Goal: Task Accomplishment & Management: Complete application form

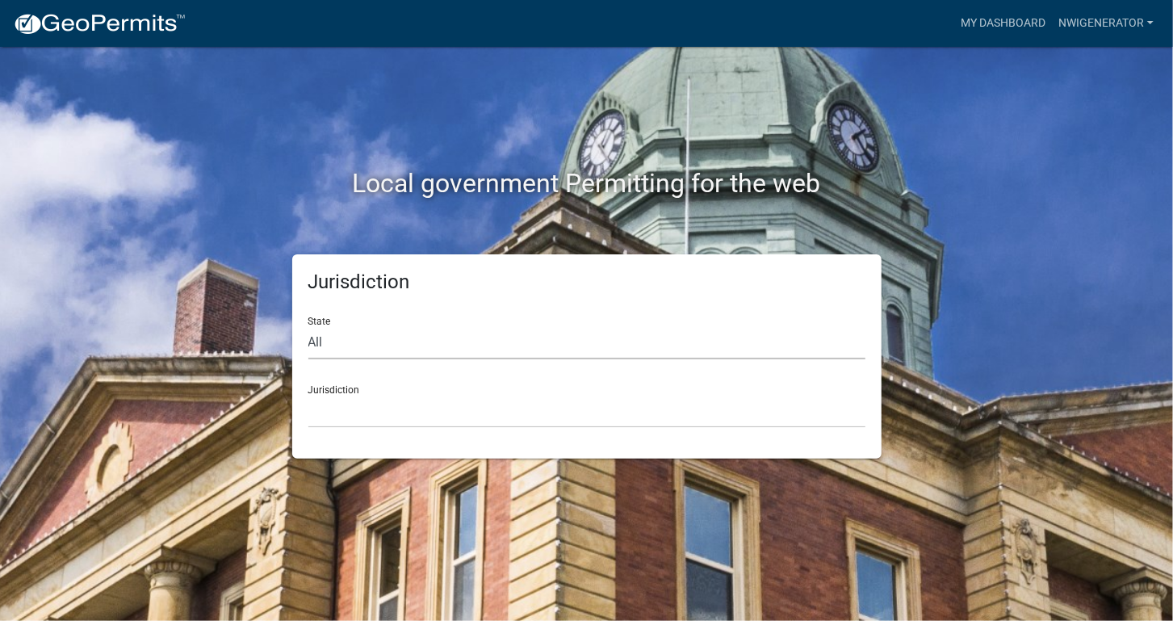
click at [329, 358] on select "All Colorado Georgia Indiana Iowa Kansas Minnesota Ohio South Carolina Wisconsin" at bounding box center [586, 342] width 557 height 33
click at [329, 352] on select "All Colorado Georgia Indiana Iowa Kansas Minnesota Ohio South Carolina Wisconsin" at bounding box center [586, 342] width 557 height 33
click at [330, 338] on select "All Colorado Georgia Indiana Iowa Kansas Minnesota Ohio South Carolina Wisconsin" at bounding box center [586, 342] width 557 height 33
select select "Indiana"
click at [308, 326] on select "All Colorado Georgia Indiana Iowa Kansas Minnesota Ohio South Carolina Wisconsin" at bounding box center [586, 342] width 557 height 33
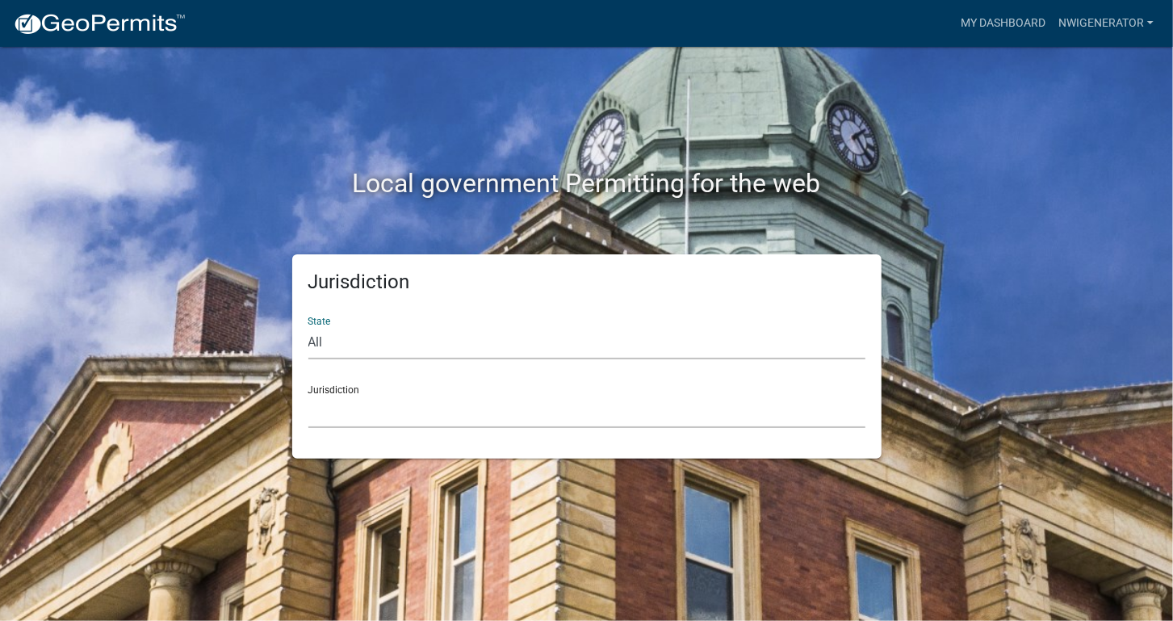
drag, startPoint x: 363, startPoint y: 431, endPoint x: 362, endPoint y: 419, distance: 12.2
click at [362, 419] on select "City of Charlestown, Indiana City of Jeffersonville, Indiana City of Logansport…" at bounding box center [586, 411] width 557 height 33
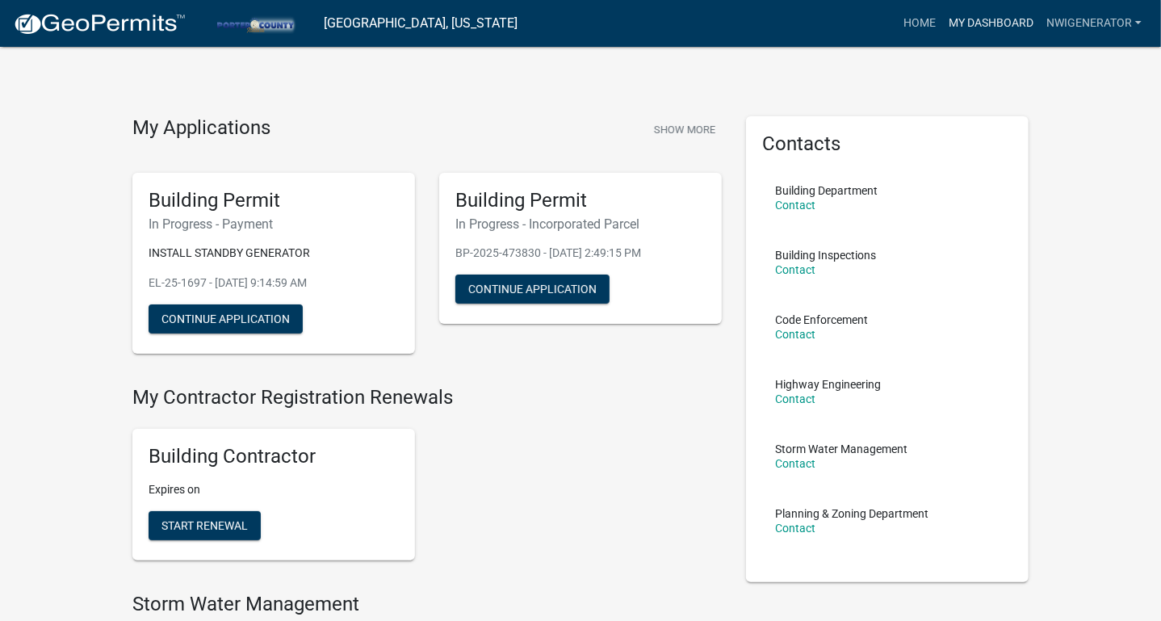
click at [976, 18] on link "My Dashboard" at bounding box center [991, 23] width 98 height 31
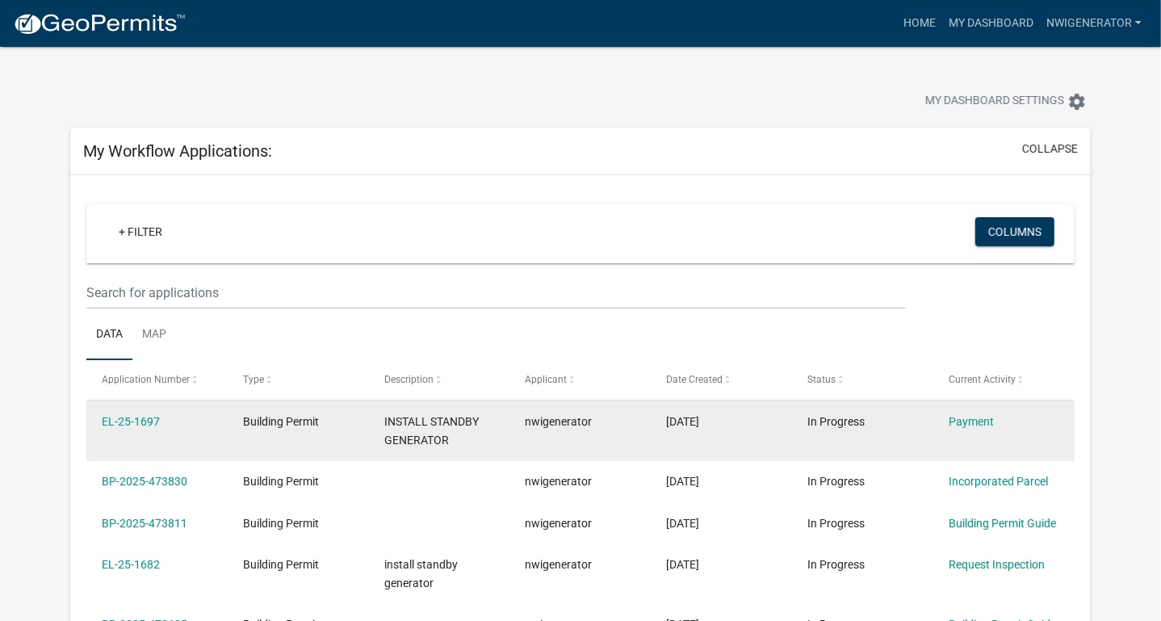
click at [987, 451] on datatable-body-cell "Payment" at bounding box center [1003, 430] width 141 height 60
click at [982, 422] on link "Payment" at bounding box center [971, 421] width 45 height 13
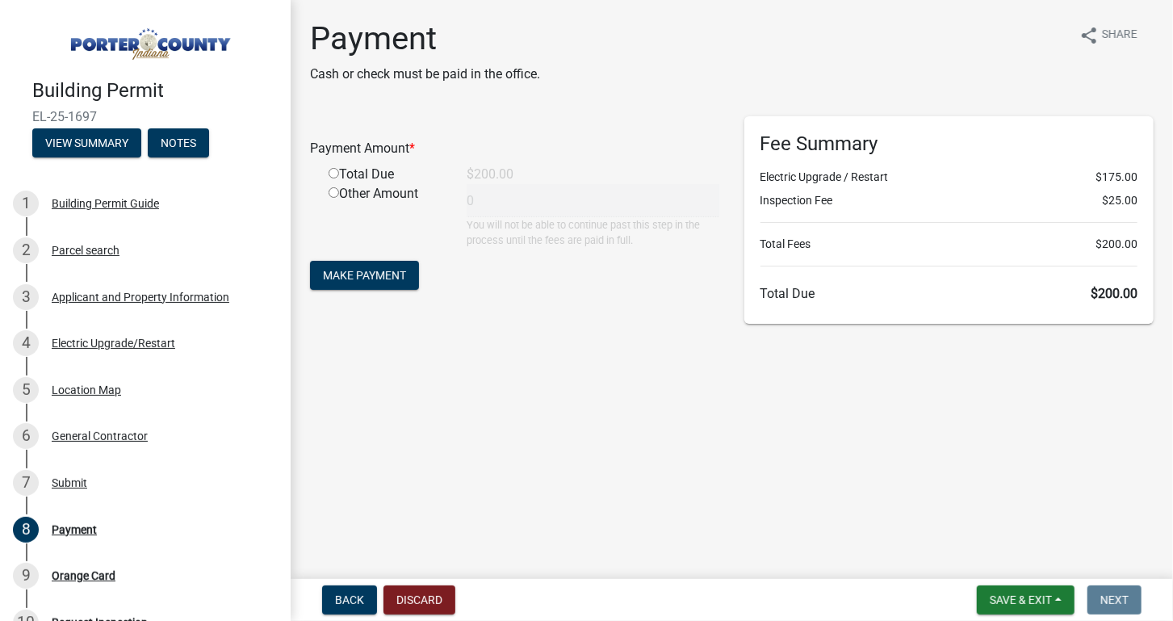
click at [328, 170] on div "Total Due" at bounding box center [385, 174] width 138 height 19
click at [332, 173] on input "radio" at bounding box center [334, 173] width 10 height 10
radio input "true"
type input "200"
click at [379, 270] on span "Make Payment" at bounding box center [364, 275] width 83 height 13
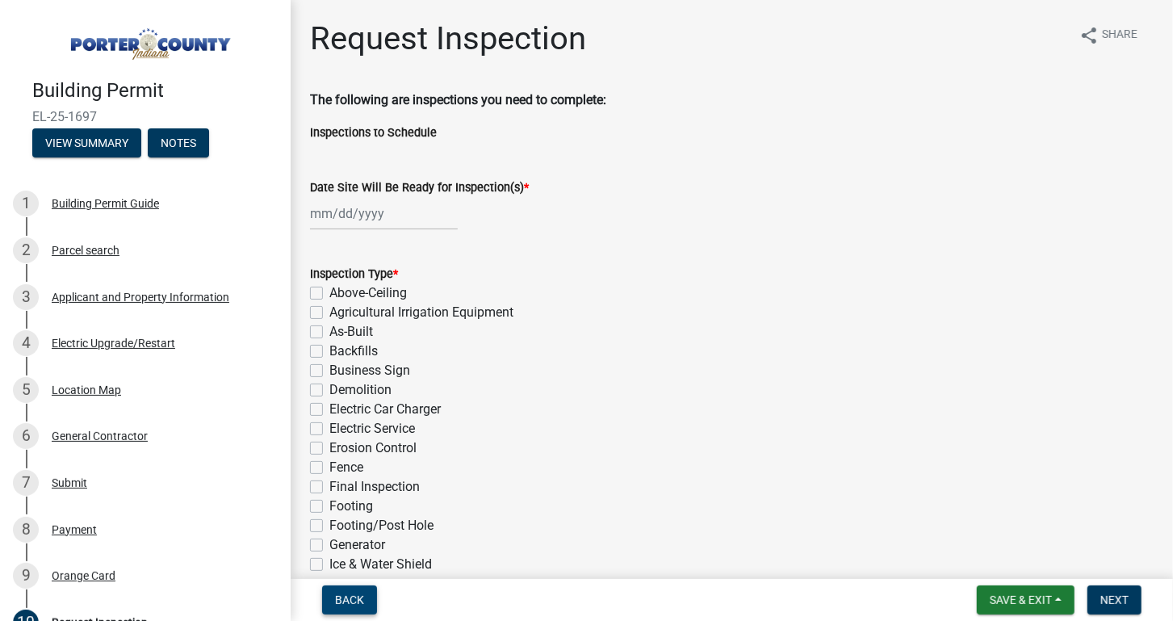
drag, startPoint x: 339, startPoint y: 598, endPoint x: 383, endPoint y: 533, distance: 79.0
click at [339, 598] on span "Back" at bounding box center [349, 599] width 29 height 13
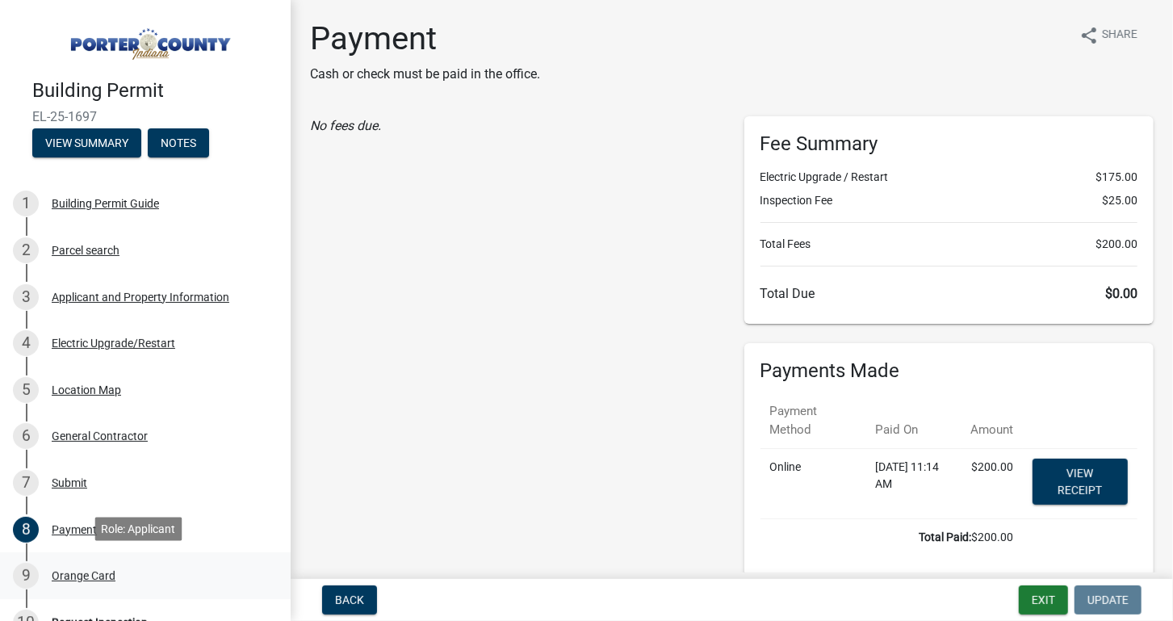
click at [77, 572] on div "Orange Card" at bounding box center [84, 575] width 64 height 11
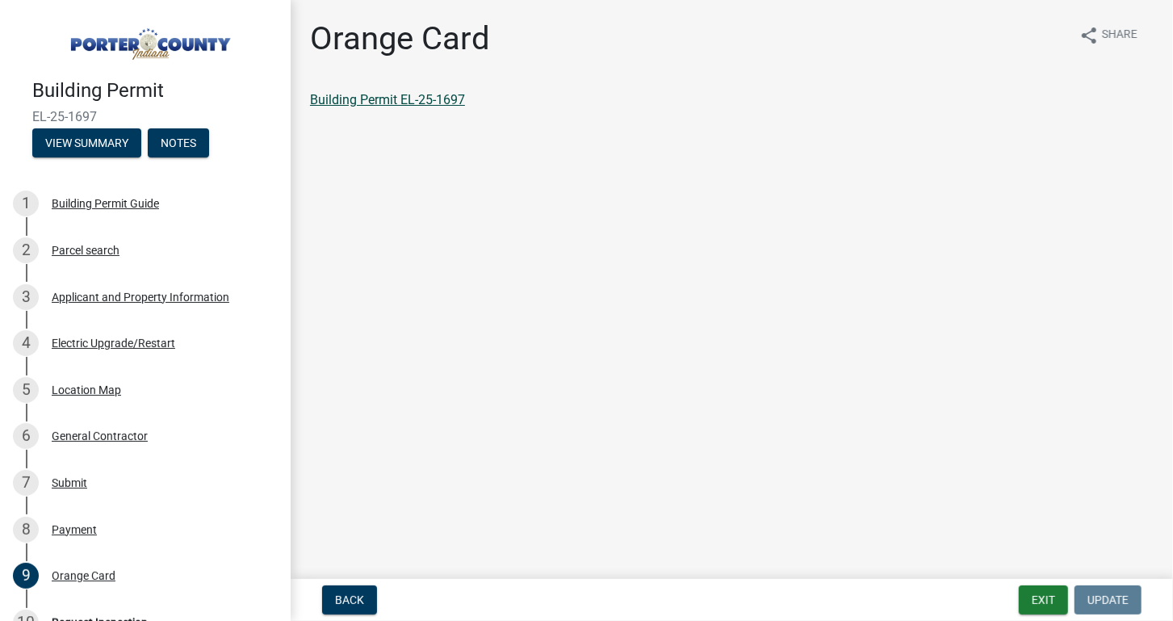
click at [352, 100] on link "Building Permit EL-25-1697" at bounding box center [387, 99] width 155 height 15
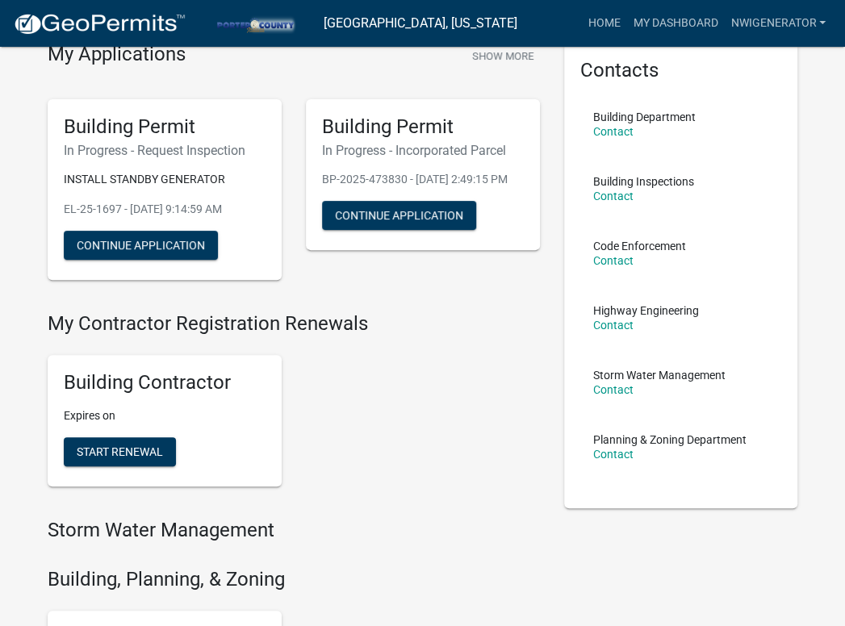
scroll to position [242, 0]
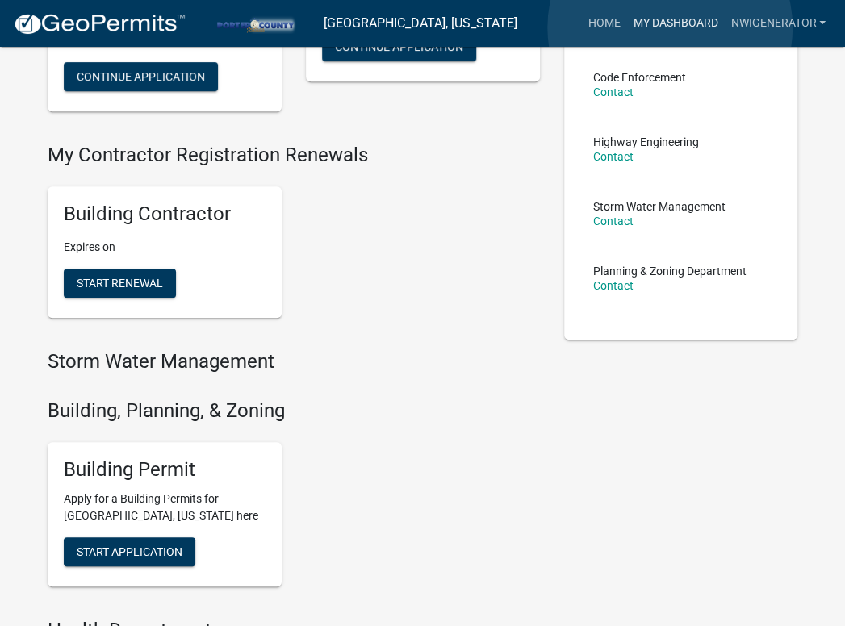
click at [670, 27] on link "My Dashboard" at bounding box center [675, 23] width 98 height 31
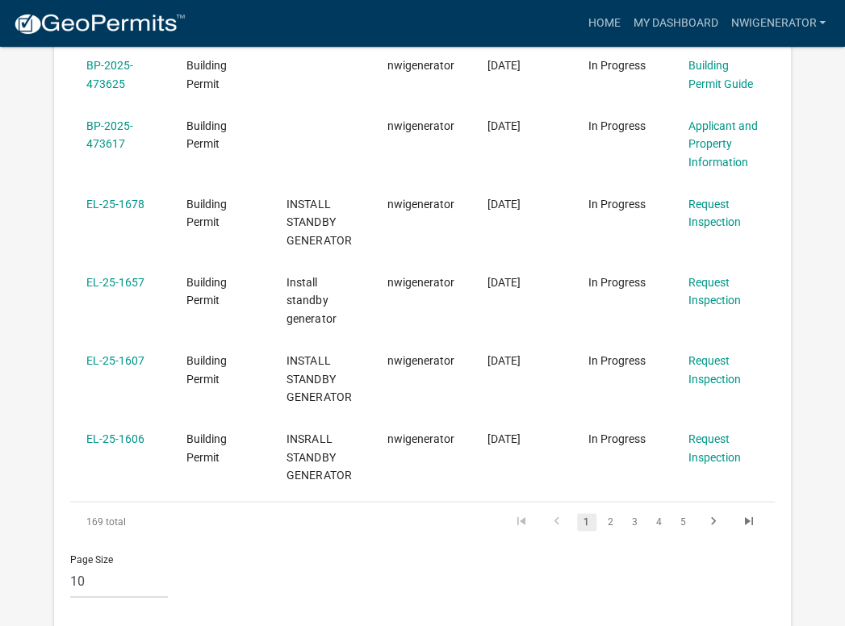
scroll to position [584, 0]
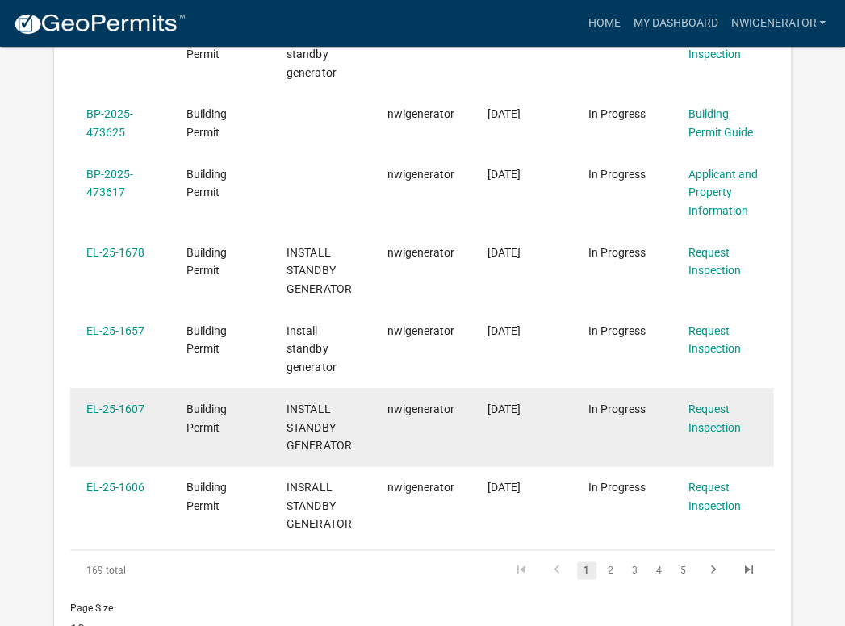
click at [723, 415] on div "Request Inspection" at bounding box center [723, 418] width 69 height 37
click at [707, 426] on link "Request Inspection" at bounding box center [715, 418] width 52 height 31
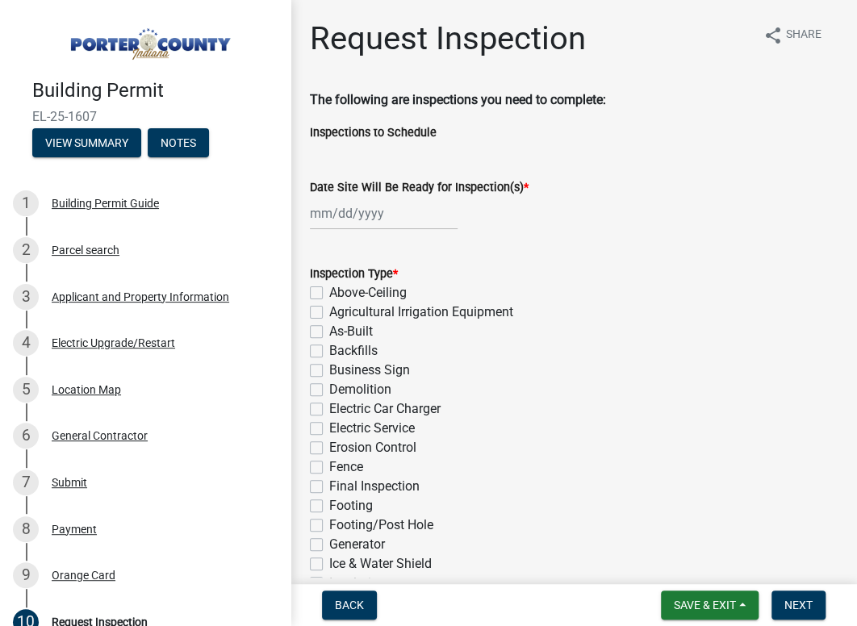
click at [317, 204] on div at bounding box center [384, 213] width 148 height 33
select select "9"
select select "2025"
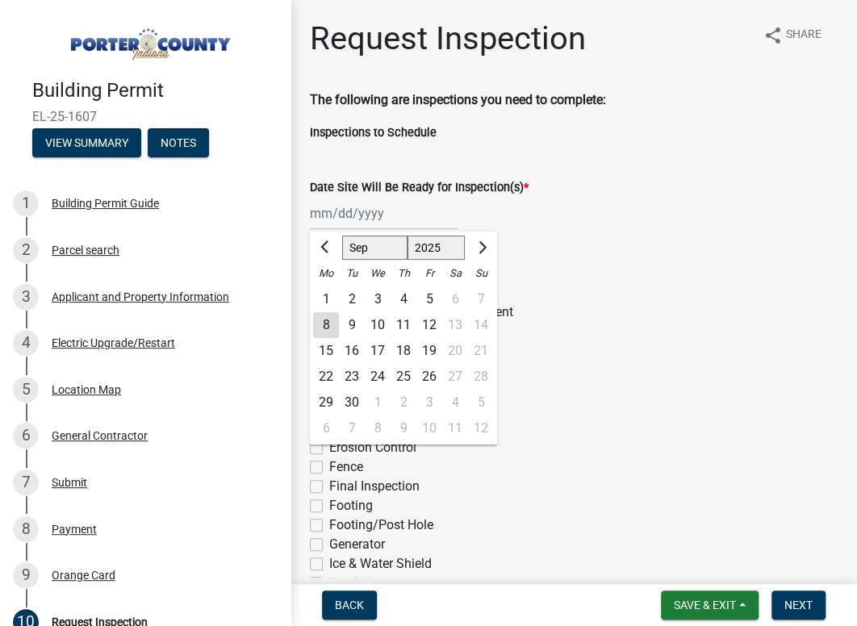
click at [344, 325] on div "9" at bounding box center [352, 325] width 26 height 26
type input "[DATE]"
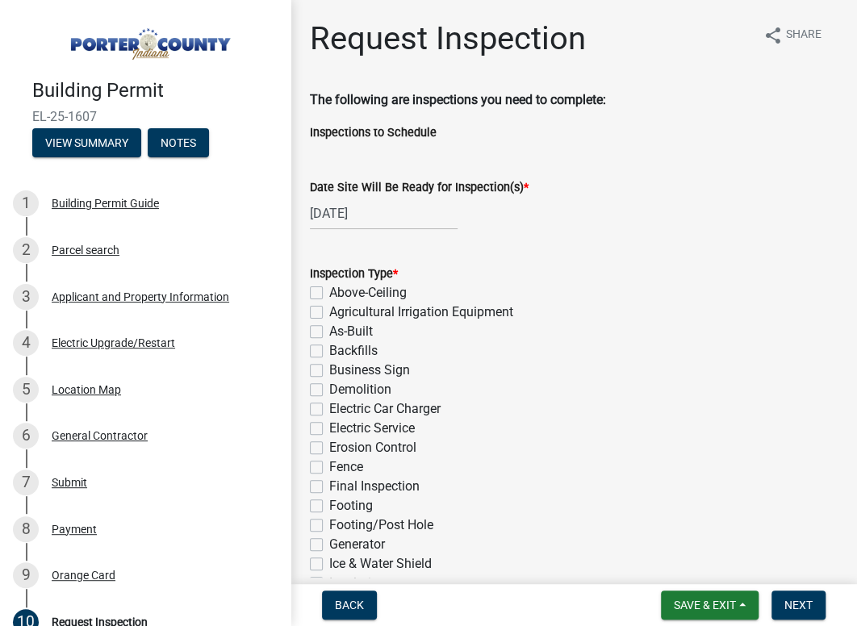
scroll to position [242, 0]
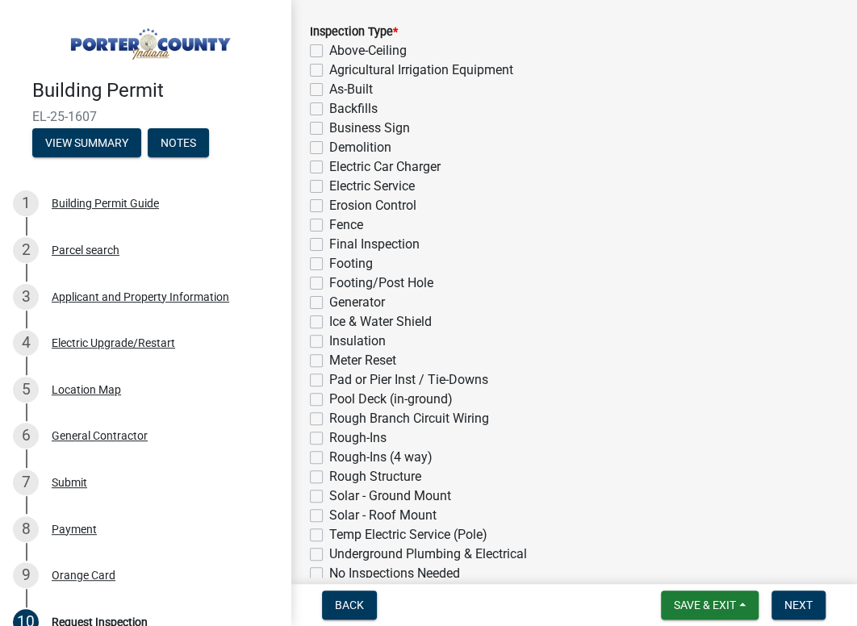
click at [329, 302] on label "Generator" at bounding box center [357, 302] width 56 height 19
click at [329, 302] on input "Generator" at bounding box center [334, 298] width 10 height 10
checkbox input "true"
checkbox input "false"
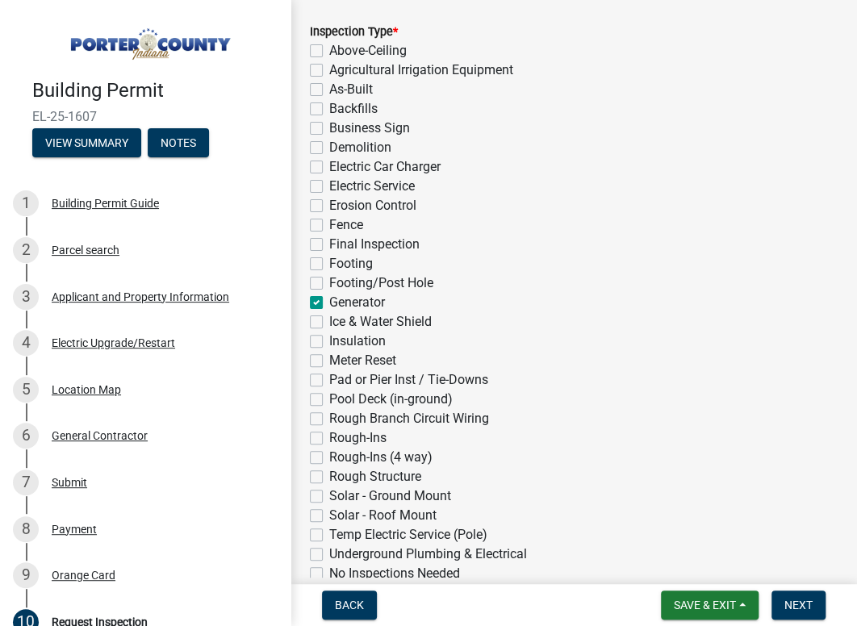
checkbox input "false"
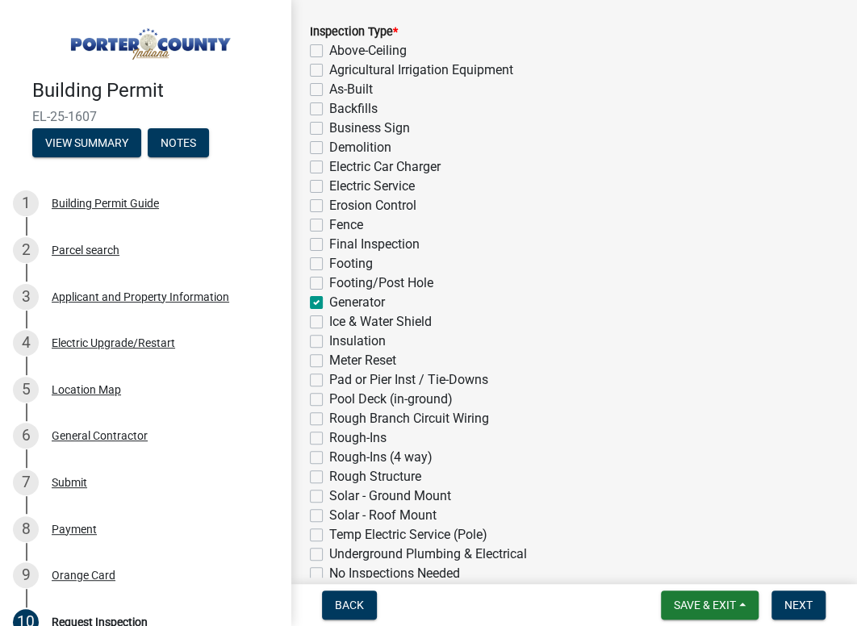
checkbox input "false"
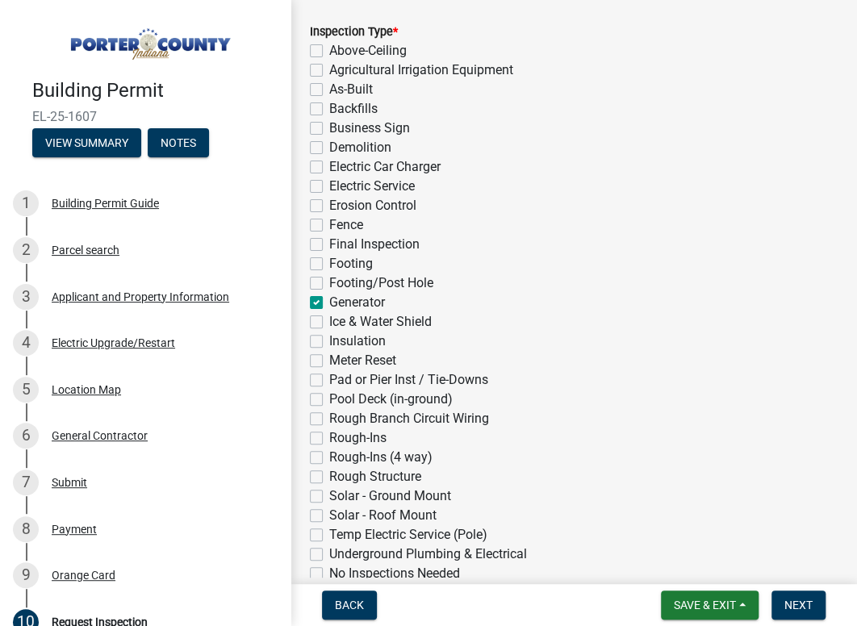
checkbox input "false"
checkbox input "true"
checkbox input "false"
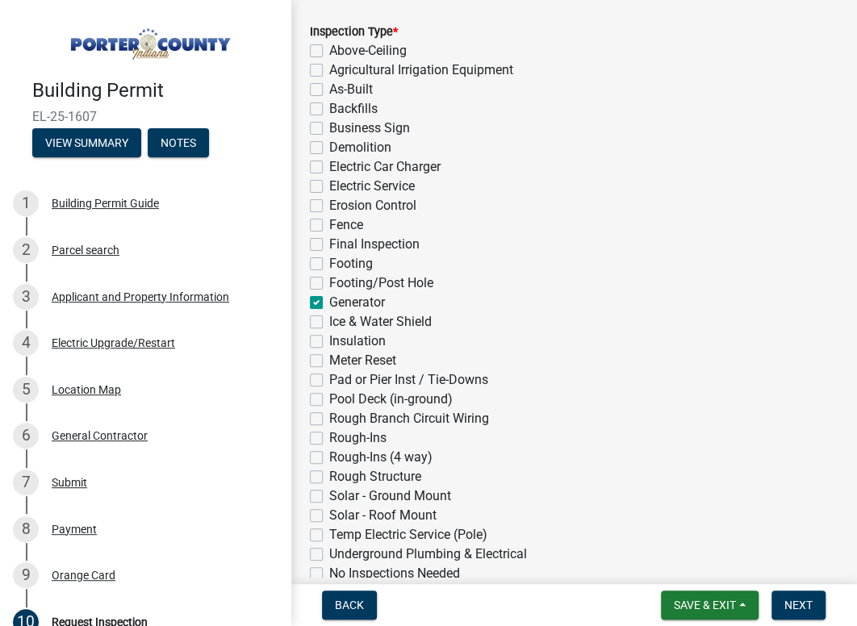
checkbox input "false"
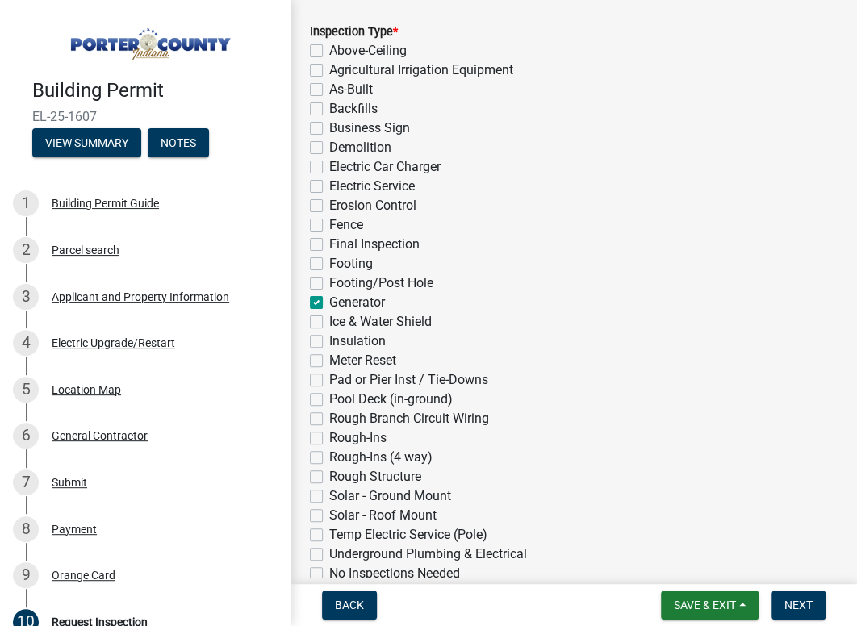
checkbox input "false"
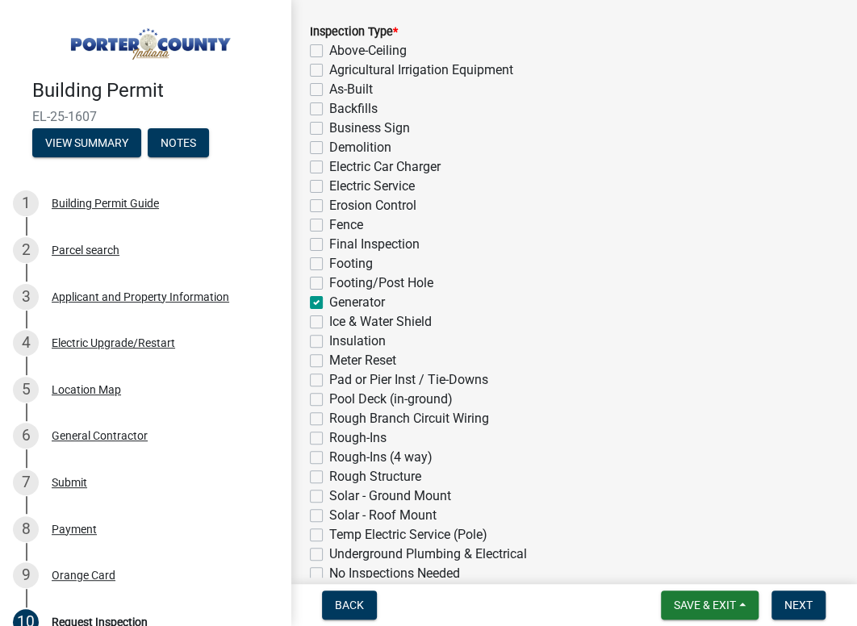
checkbox input "false"
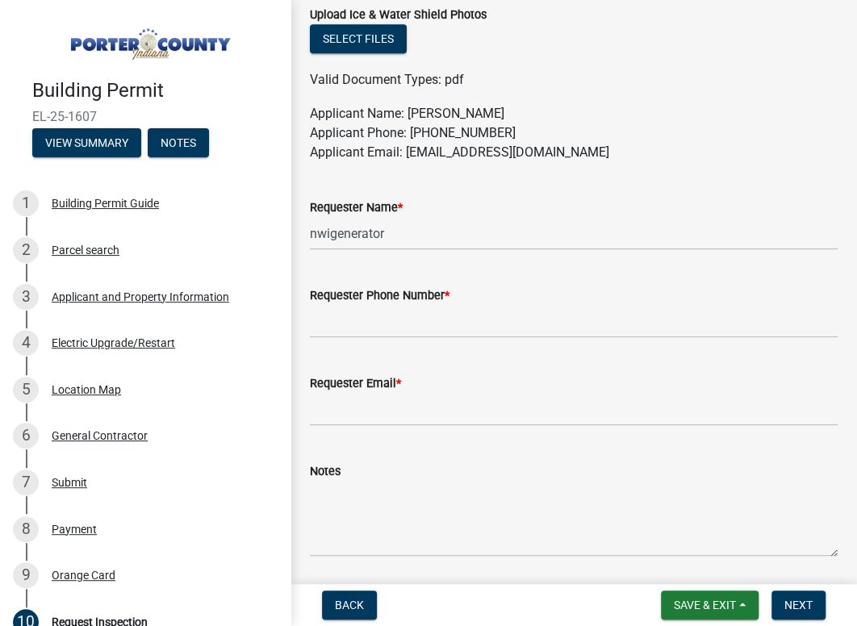
scroll to position [888, 0]
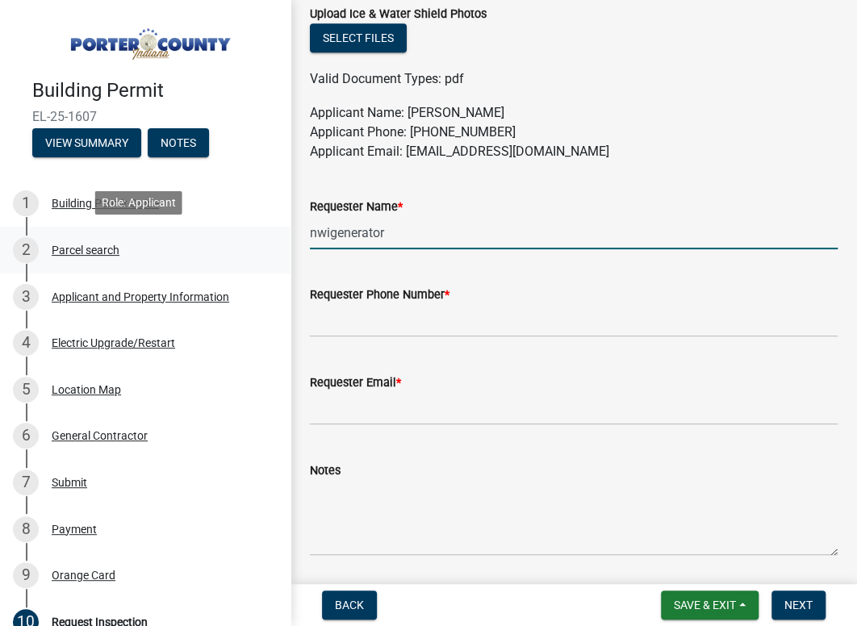
drag, startPoint x: 402, startPoint y: 229, endPoint x: 226, endPoint y: 236, distance: 176.1
click at [226, 236] on div "Building Permit EL-25-1607 View Summary Notes 1 Building Permit Guide 2 Parcel …" at bounding box center [428, 313] width 857 height 626
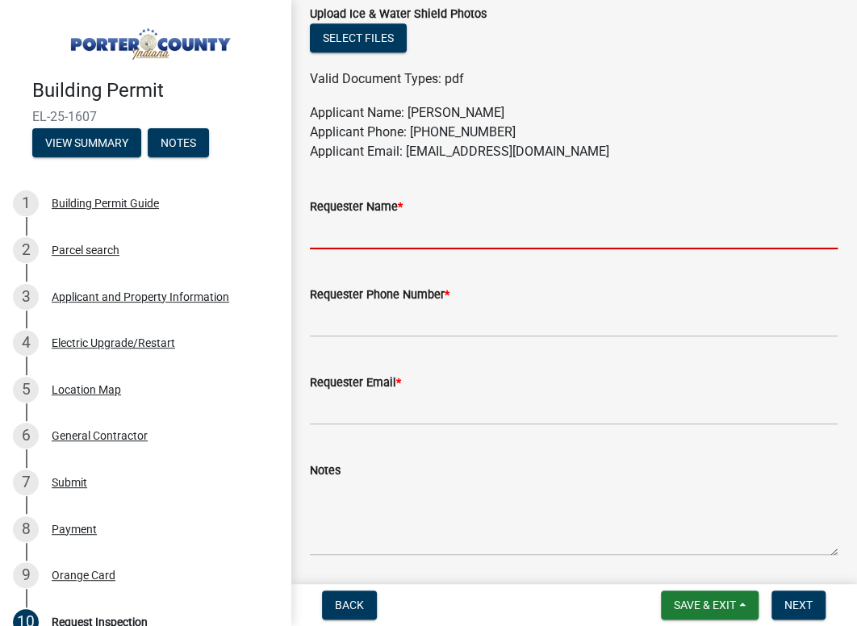
drag, startPoint x: 321, startPoint y: 235, endPoint x: 528, endPoint y: 200, distance: 209.6
click at [528, 200] on div "Requester Name *" at bounding box center [574, 206] width 528 height 19
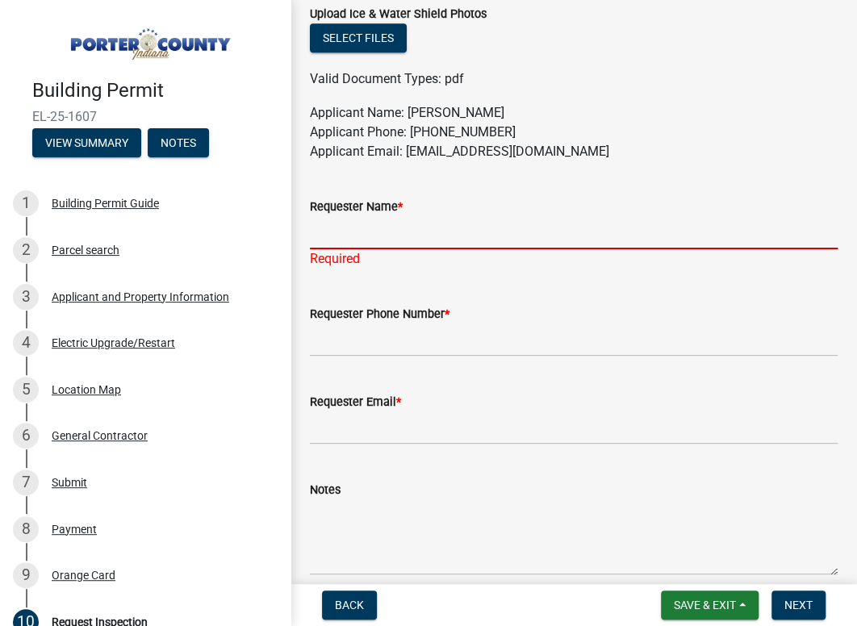
click at [424, 231] on input "Requester Name *" at bounding box center [574, 232] width 528 height 33
type input "nwigenerator"
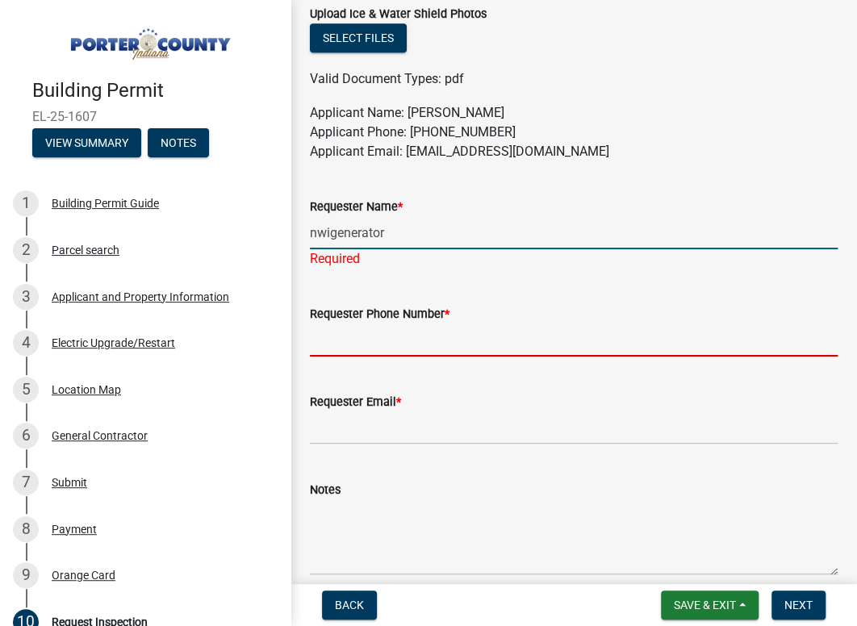
type input "2192132022"
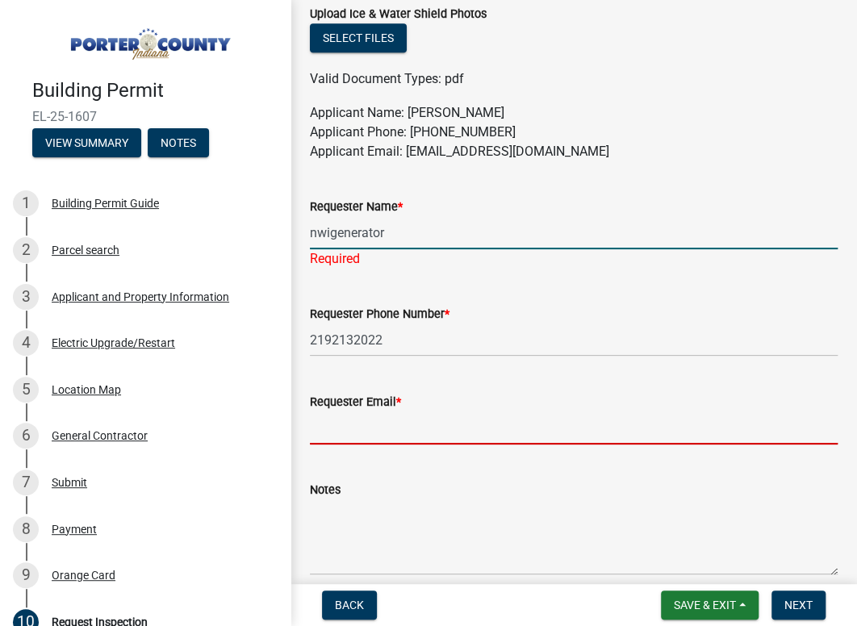
type input "[EMAIL_ADDRESS][DOMAIN_NAME]"
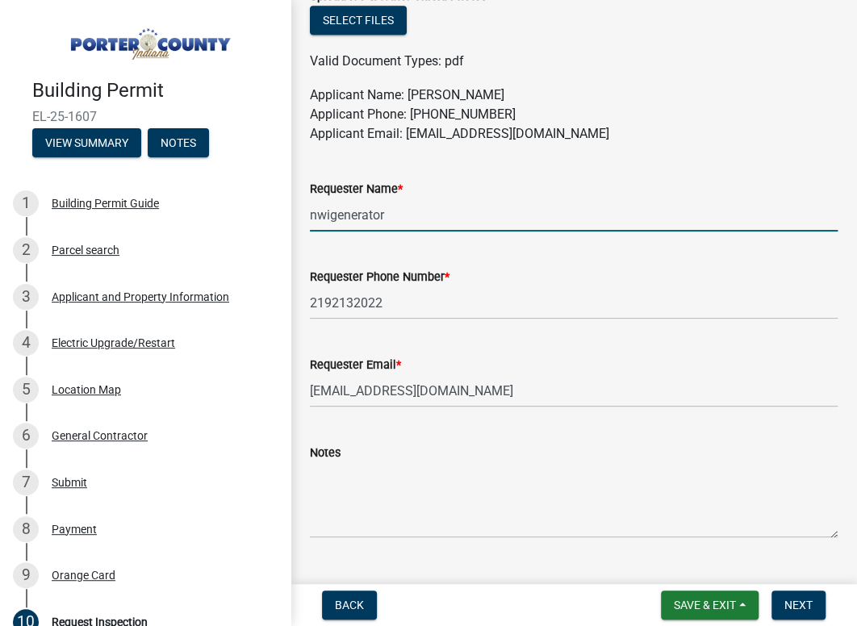
scroll to position [861, 0]
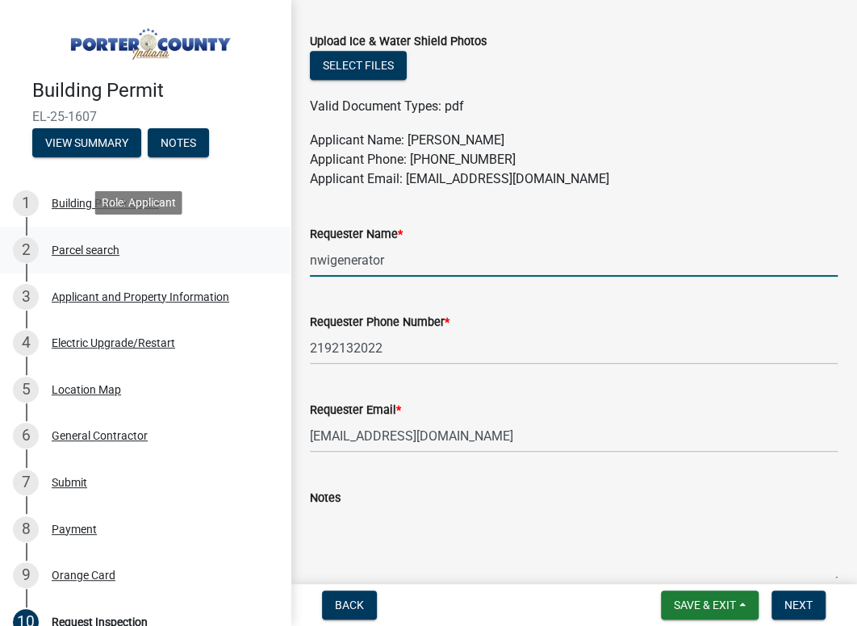
drag, startPoint x: 404, startPoint y: 258, endPoint x: 267, endPoint y: 253, distance: 136.5
click at [267, 253] on div "Building Permit EL-25-1607 View Summary Notes 1 Building Permit Guide 2 Parcel …" at bounding box center [428, 313] width 857 height 626
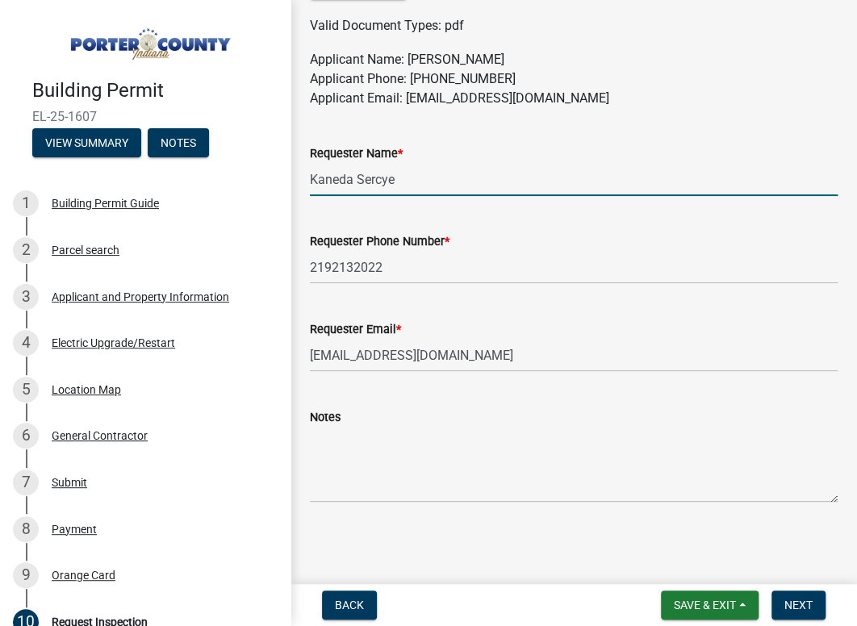
type input "Kaneda Sercye"
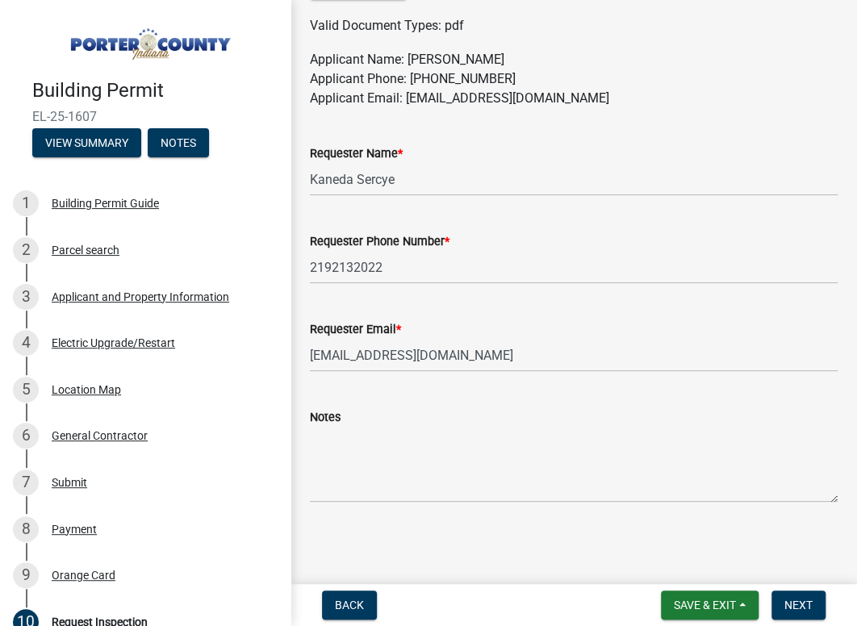
click at [792, 588] on nav "Back Save & Exit Save Save & Exit Next" at bounding box center [574, 605] width 567 height 42
click at [793, 601] on span "Next" at bounding box center [799, 605] width 28 height 13
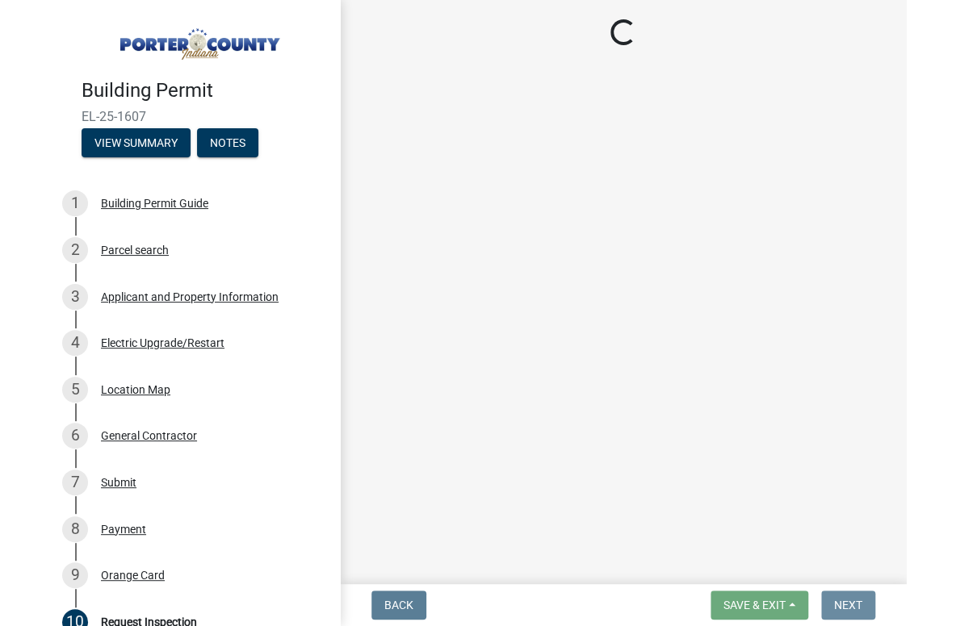
scroll to position [0, 0]
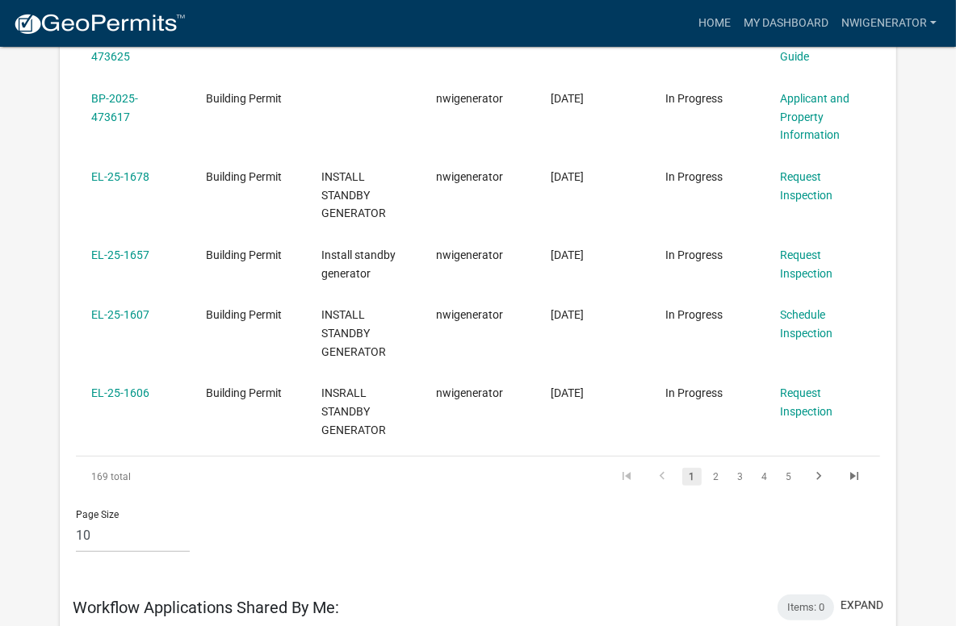
scroll to position [645, 0]
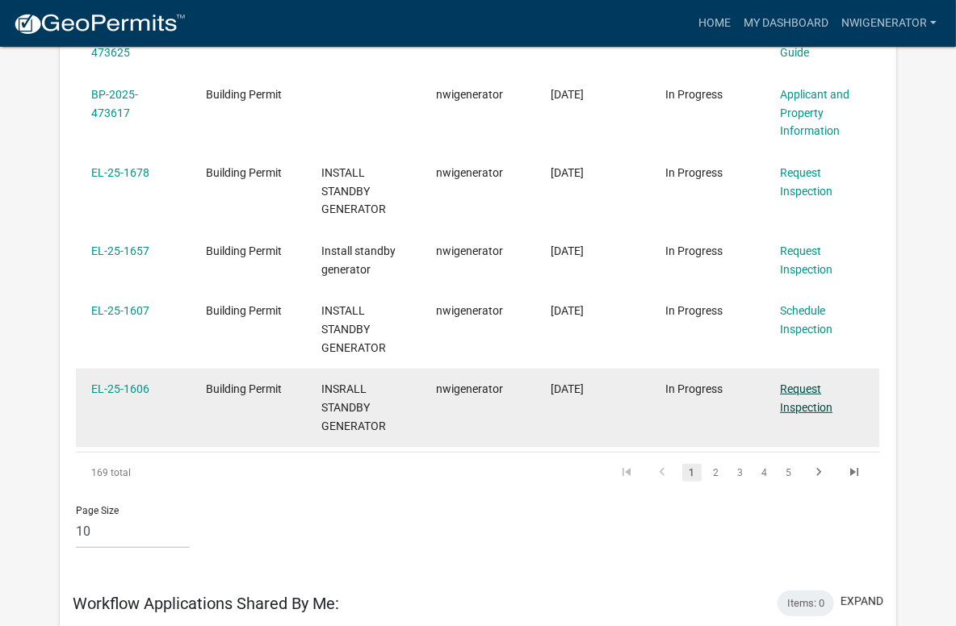
click at [807, 401] on link "Request Inspection" at bounding box center [806, 398] width 52 height 31
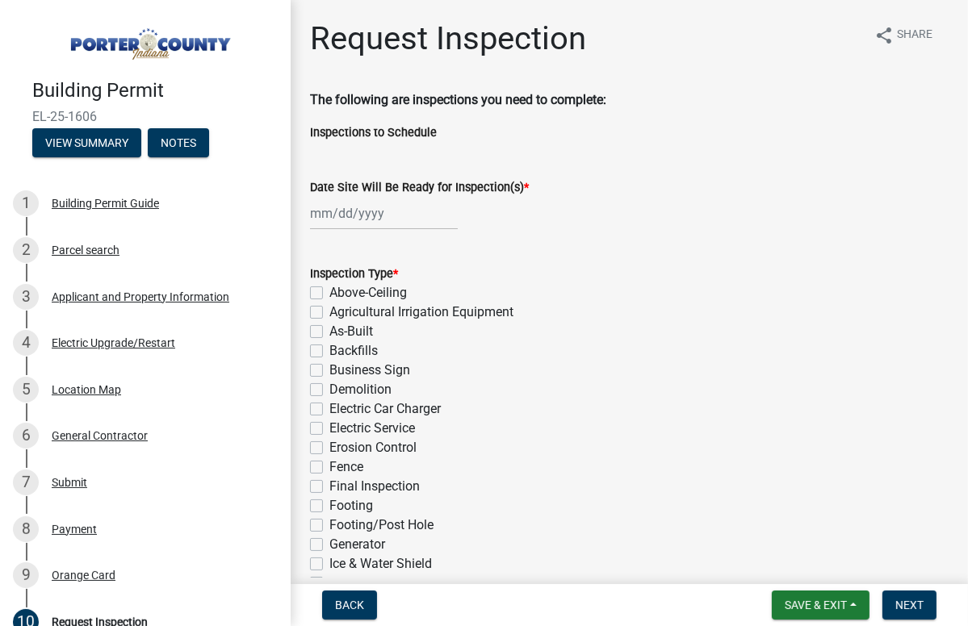
click at [317, 213] on div at bounding box center [384, 213] width 148 height 33
select select "9"
select select "2025"
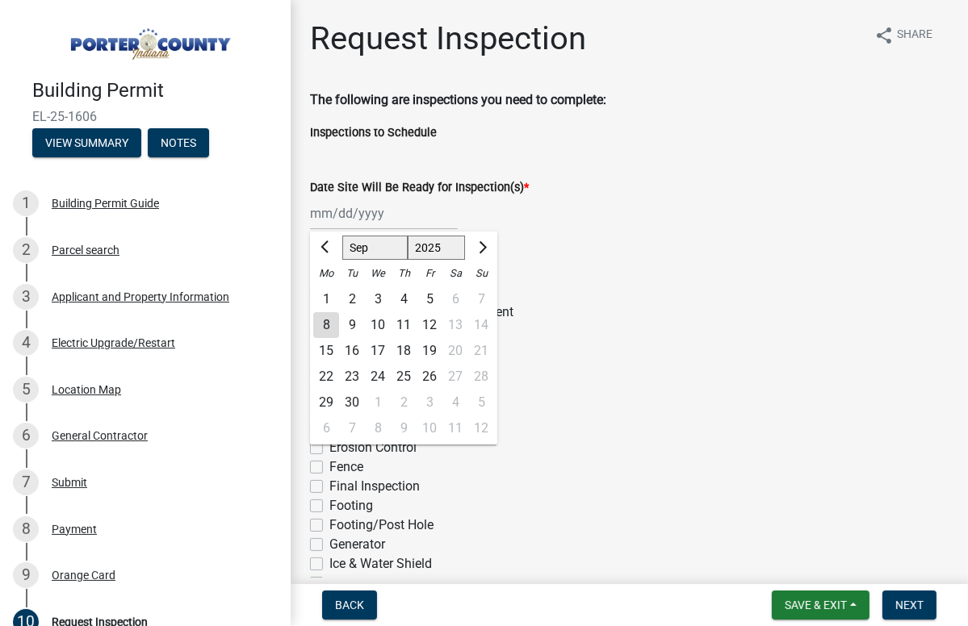
click at [355, 331] on div "9" at bounding box center [352, 325] width 26 height 26
type input "[DATE]"
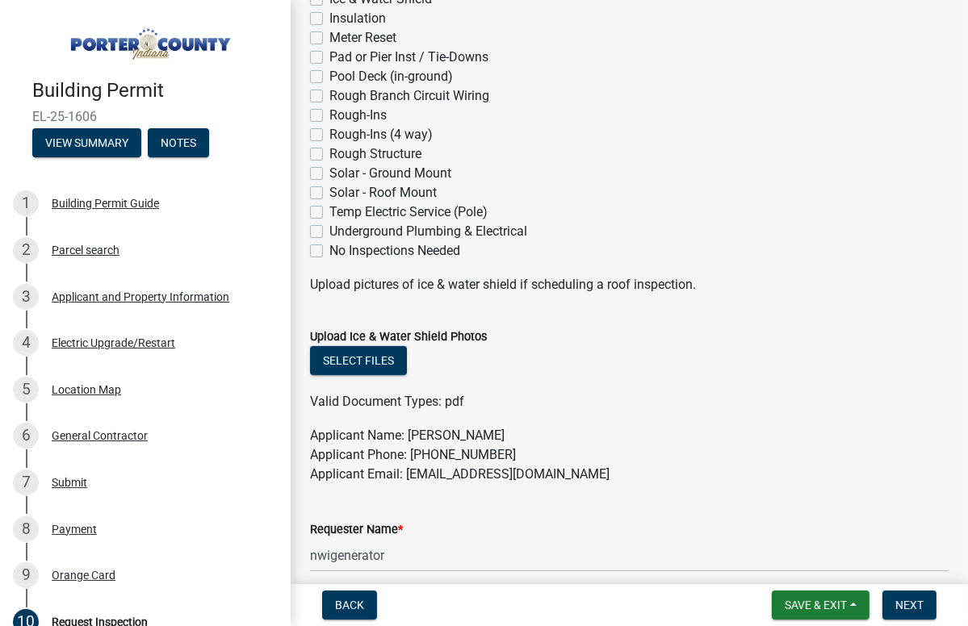
scroll to position [80, 0]
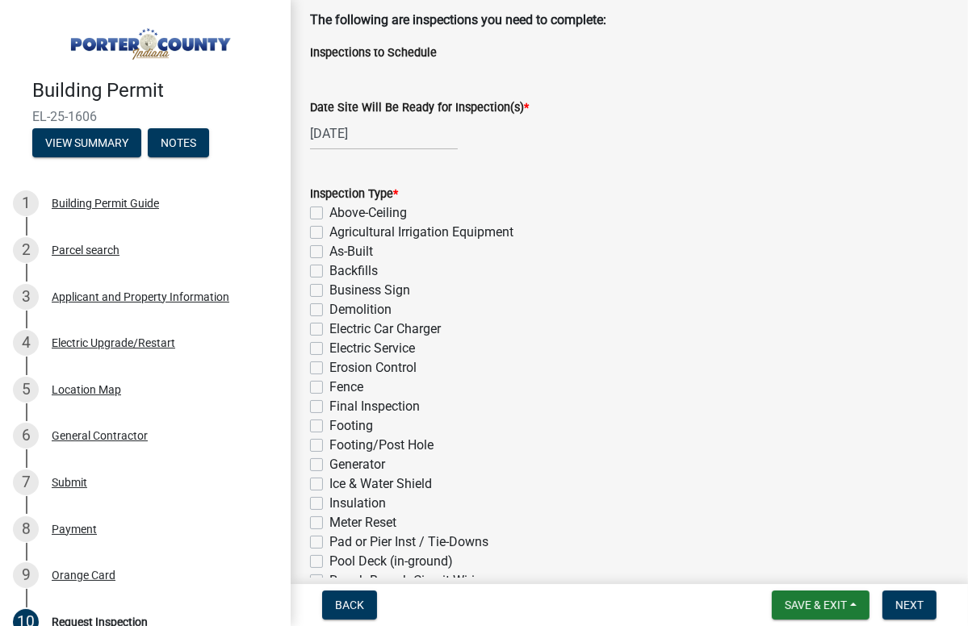
click at [329, 468] on label "Generator" at bounding box center [357, 464] width 56 height 19
click at [329, 466] on input "Generator" at bounding box center [334, 460] width 10 height 10
checkbox input "true"
checkbox input "false"
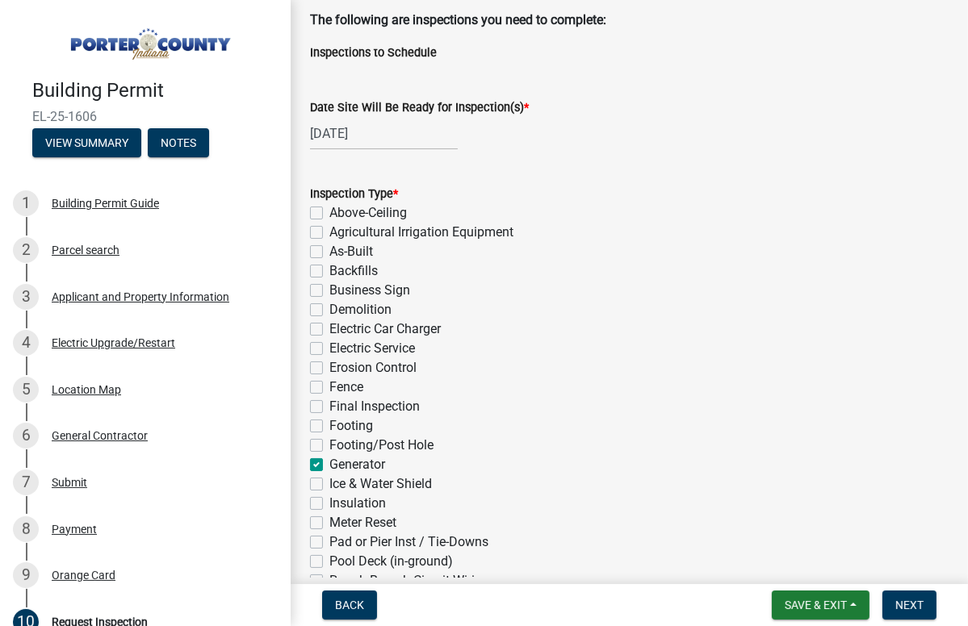
checkbox input "false"
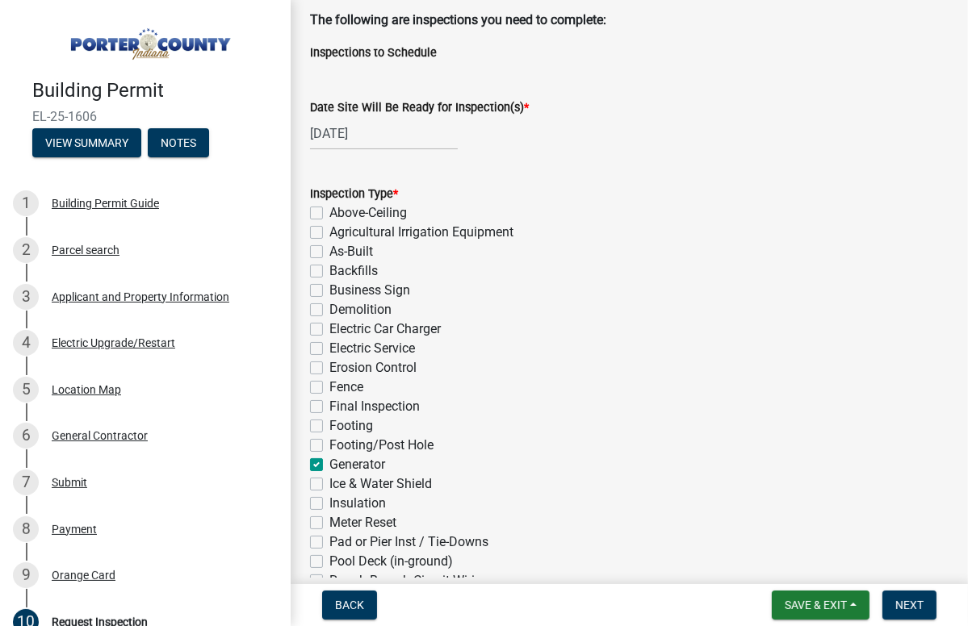
checkbox input "false"
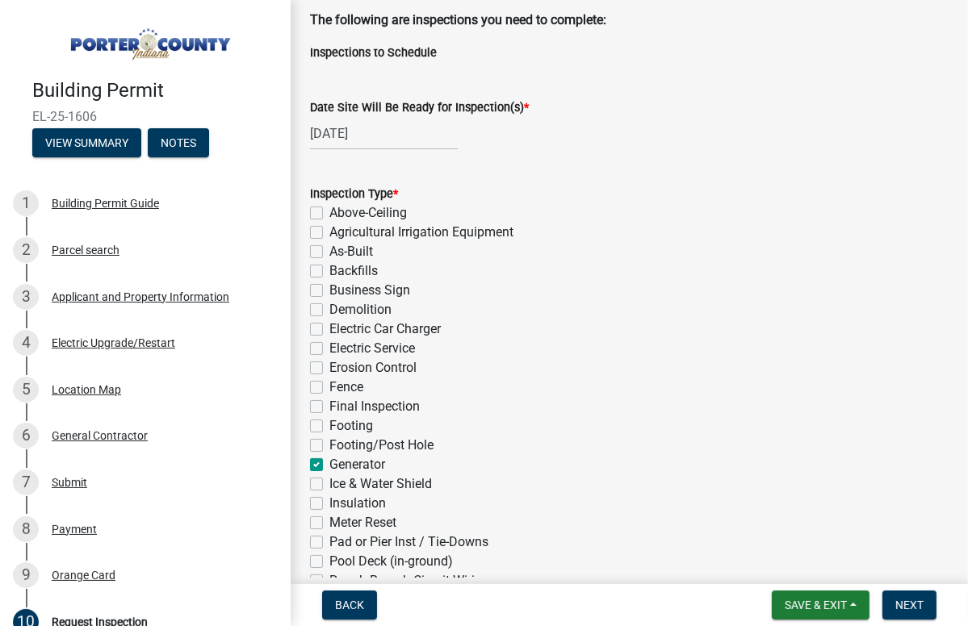
checkbox input "false"
checkbox input "true"
checkbox input "false"
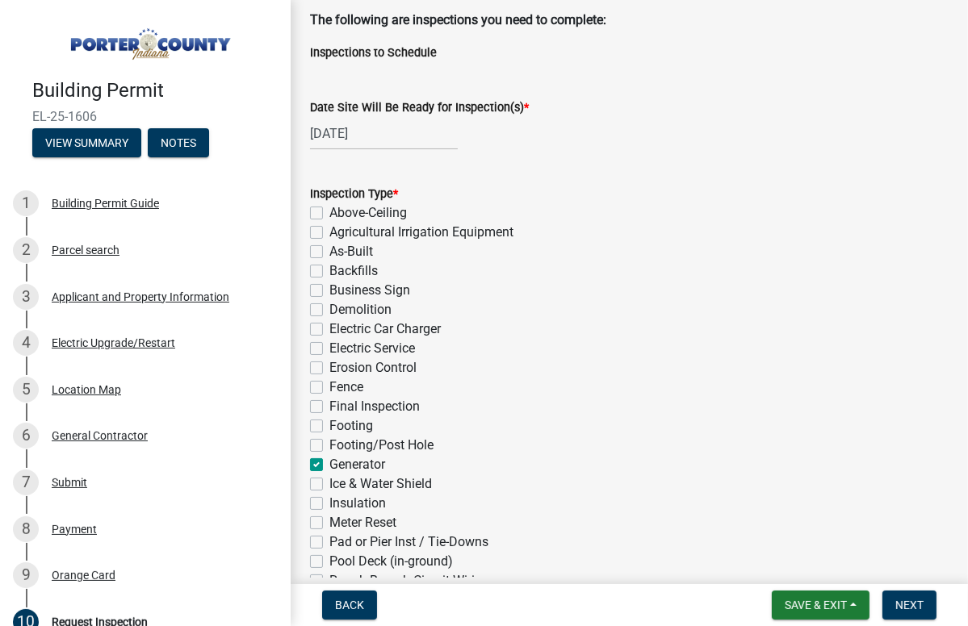
checkbox input "false"
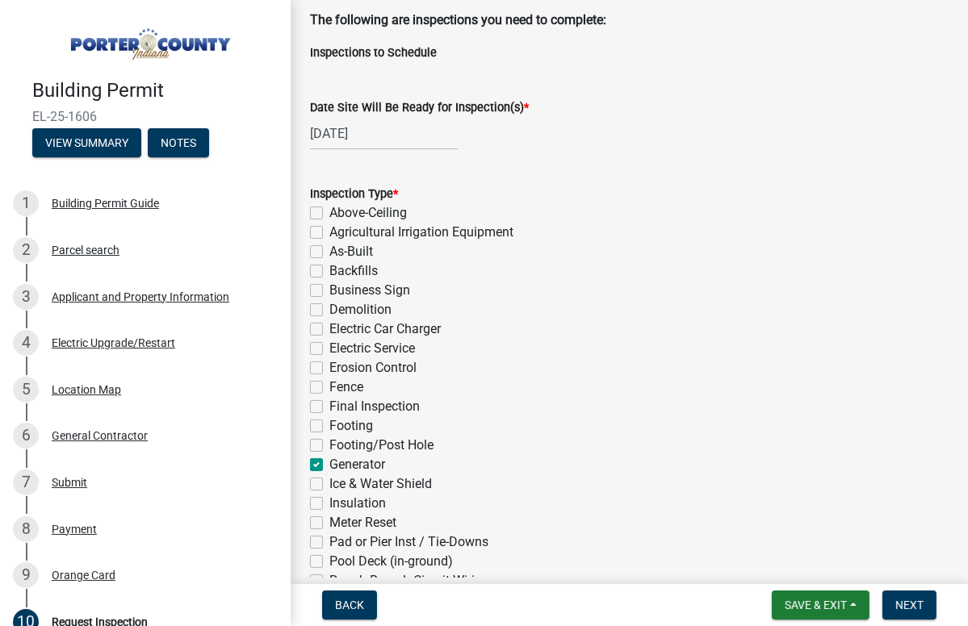
checkbox input "false"
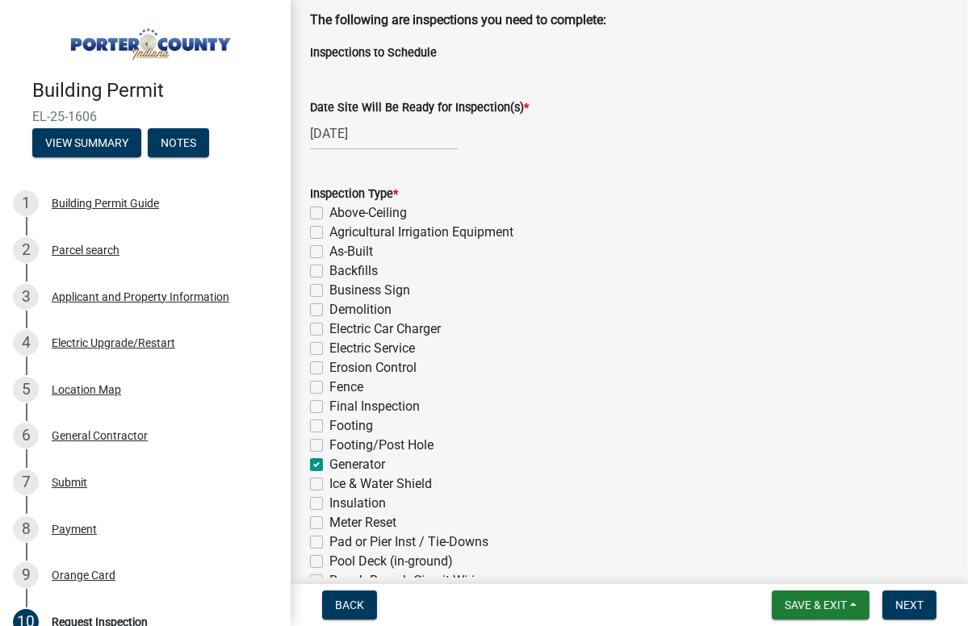
checkbox input "false"
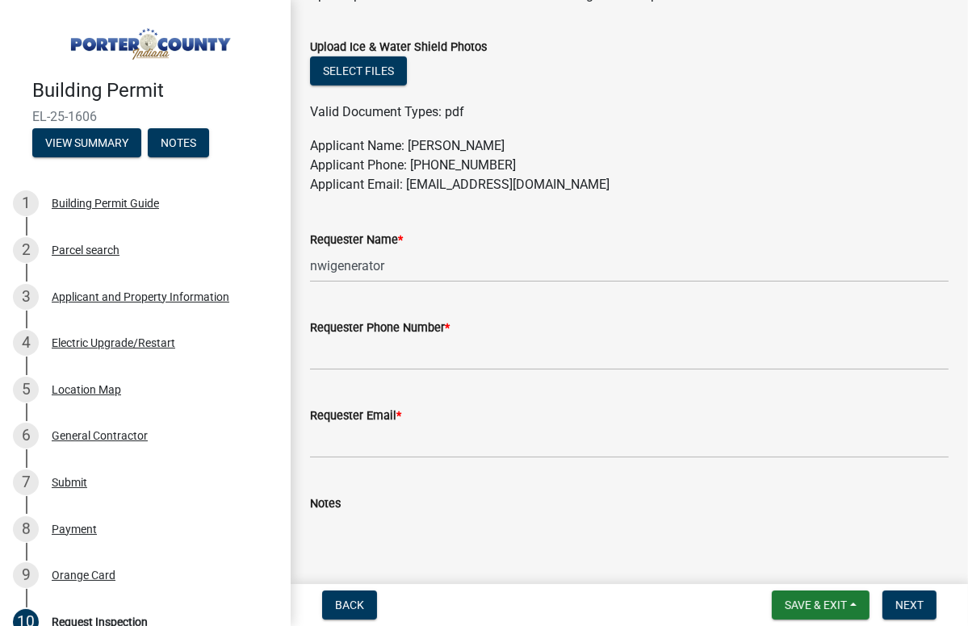
scroll to position [888, 0]
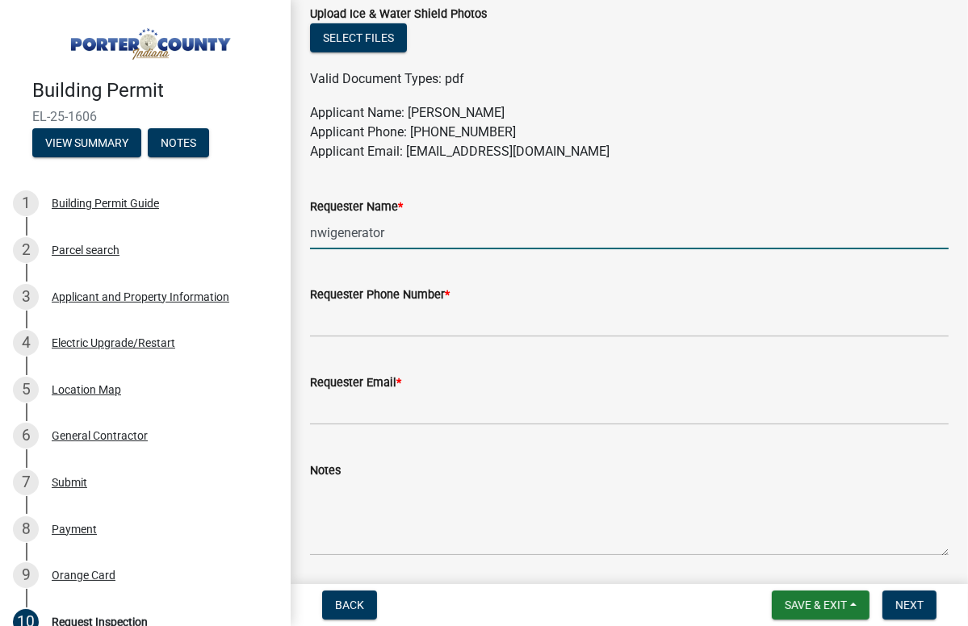
click at [406, 229] on input "nwigenerator" at bounding box center [629, 232] width 639 height 33
drag, startPoint x: 417, startPoint y: 233, endPoint x: 289, endPoint y: 232, distance: 127.6
click at [289, 232] on div "Building Permit EL-25-1606 View Summary Notes 1 Building Permit Guide 2 Parcel …" at bounding box center [484, 313] width 968 height 626
click at [336, 222] on input "Requester Name *" at bounding box center [629, 232] width 639 height 33
type input "Kaneda Sercye"
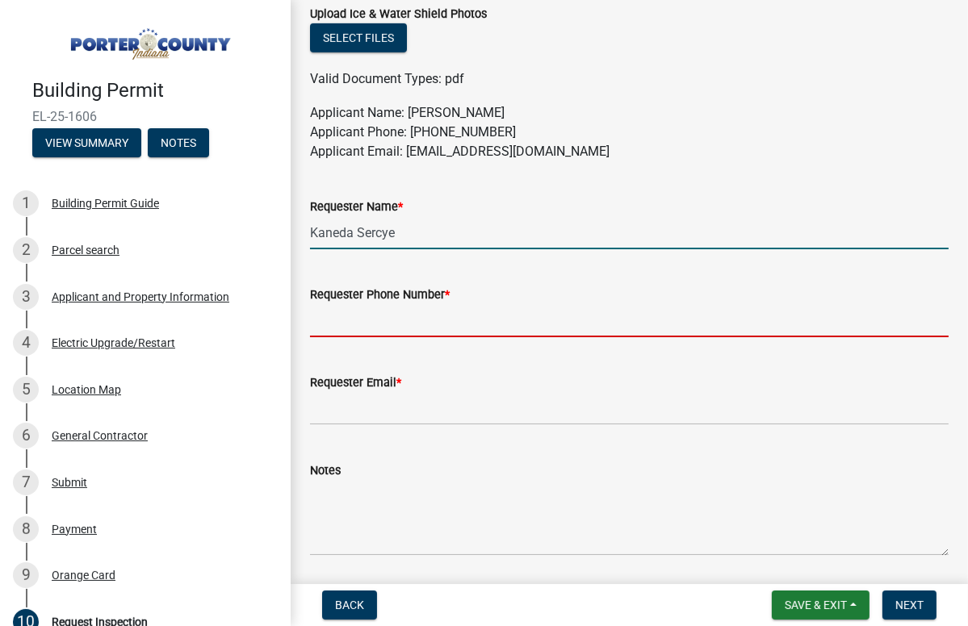
type input "2192132022"
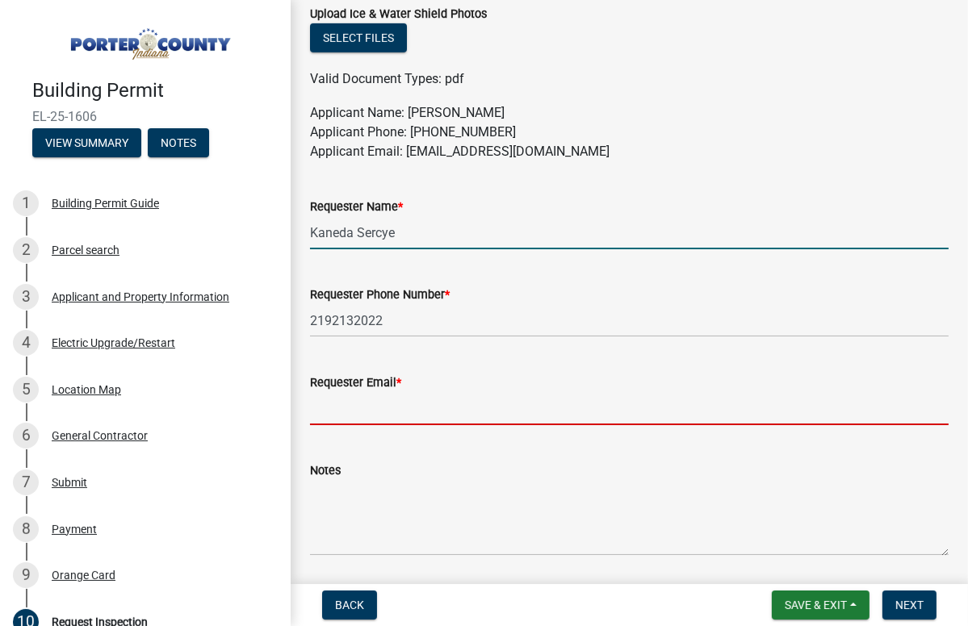
type input "[EMAIL_ADDRESS][DOMAIN_NAME]"
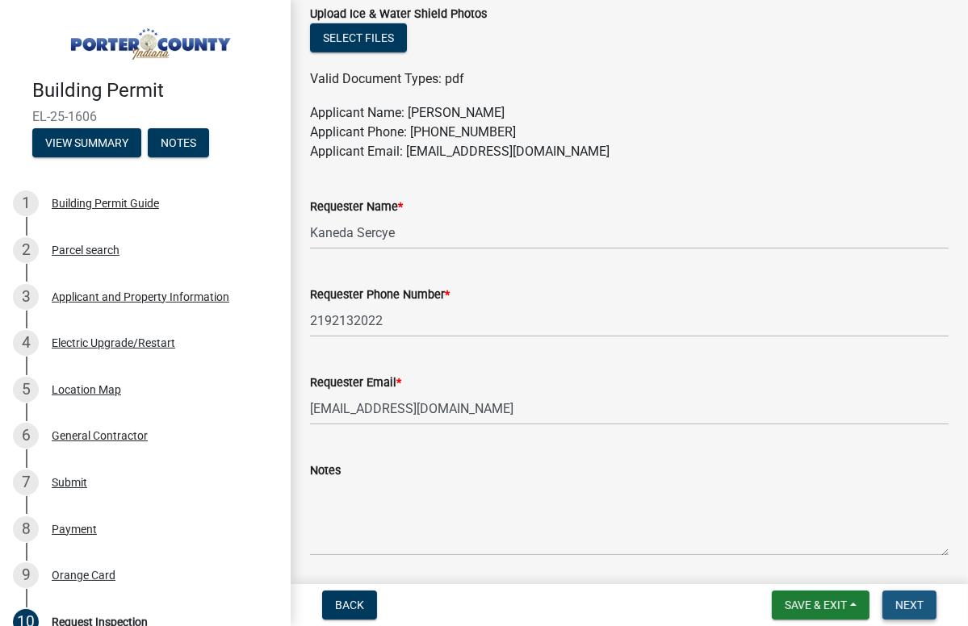
click at [857, 605] on span "Next" at bounding box center [909, 605] width 28 height 13
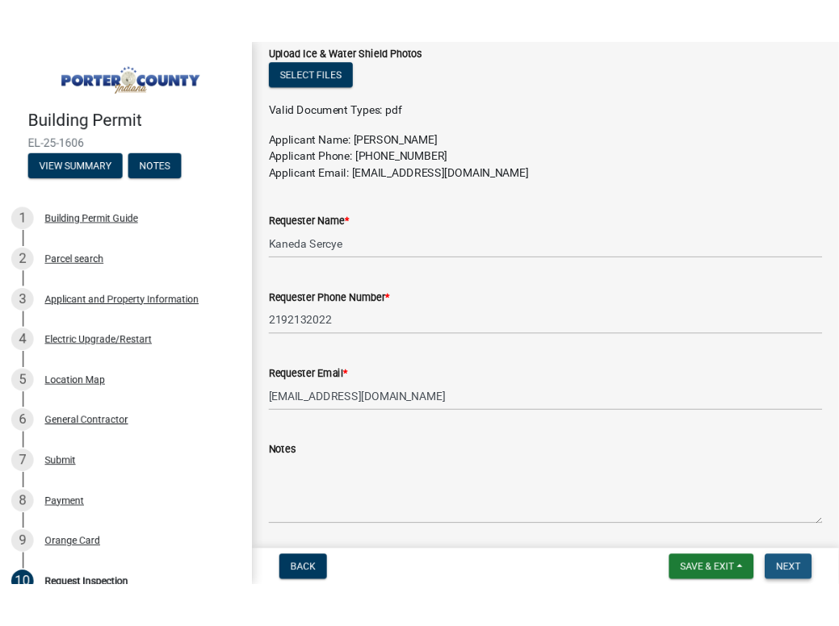
scroll to position [0, 0]
